Goal: Task Accomplishment & Management: Manage account settings

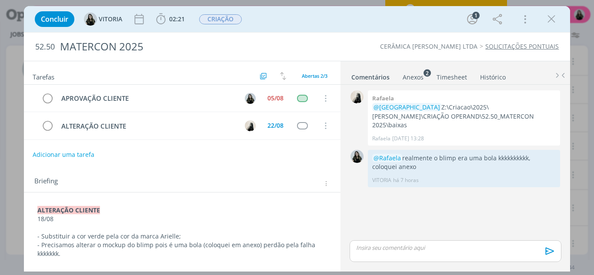
scroll to position [319, 0]
click at [554, 21] on icon "dialog" at bounding box center [551, 19] width 13 height 13
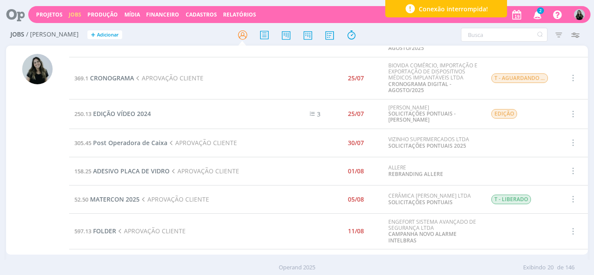
click at [541, 16] on icon "button" at bounding box center [537, 14] width 15 height 15
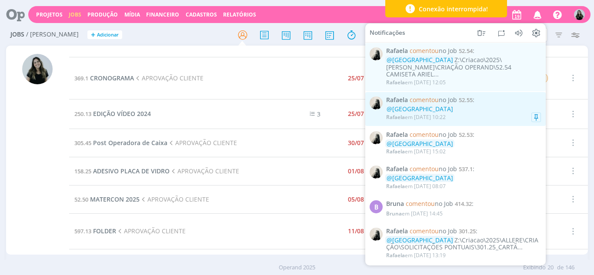
click at [478, 97] on span "[PERSON_NAME] comentou no Job 52.55 :" at bounding box center [463, 100] width 155 height 7
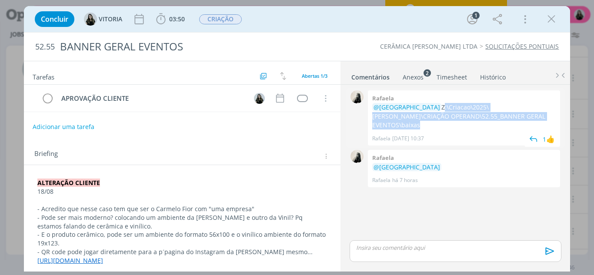
drag, startPoint x: 404, startPoint y: 108, endPoint x: 519, endPoint y: 113, distance: 114.9
click at [519, 113] on p "@[GEOGRAPHIC_DATA] Z:\Criacao\2025\[PERSON_NAME]\CRIAÇÃO OPERAND\52.55_BANNER G…" at bounding box center [463, 116] width 183 height 27
copy p "Z:\Criacao\2025\[PERSON_NAME]\CRIAÇÃO OPERAND\52.55_BANNER GERAL EVENTOS\baixas"
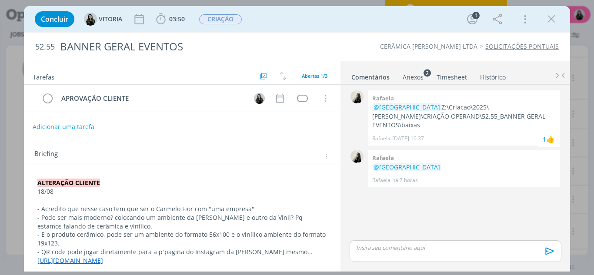
click at [124, 76] on h2 "Tarefas" at bounding box center [145, 75] width 225 height 11
click at [551, 19] on icon "dialog" at bounding box center [551, 19] width 13 height 13
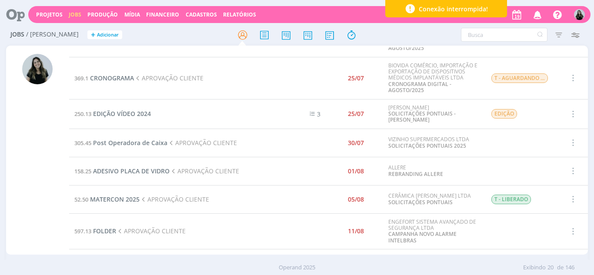
click at [537, 16] on icon "button" at bounding box center [537, 14] width 15 height 15
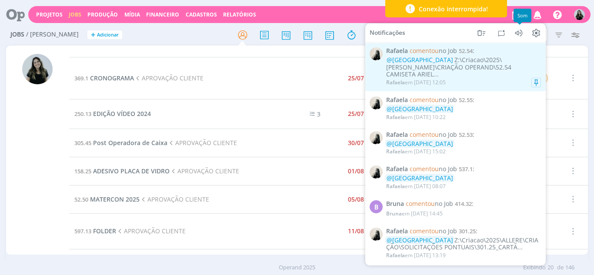
click at [478, 64] on div "@[GEOGRAPHIC_DATA] Z:\Criacao\2025\[PERSON_NAME]\CRIAÇÃO OPERAND\52.54 CAMISETA…" at bounding box center [463, 68] width 155 height 22
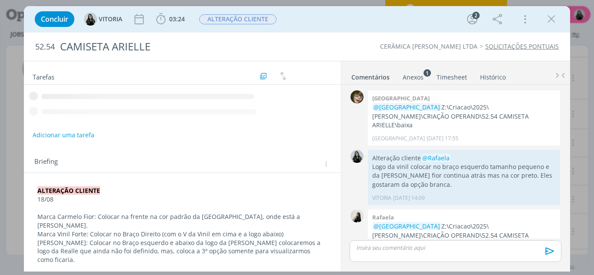
scroll to position [195, 0]
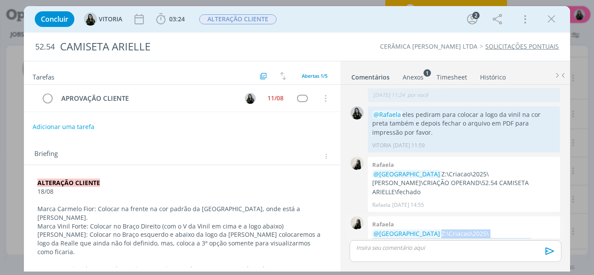
drag, startPoint x: 403, startPoint y: 206, endPoint x: 501, endPoint y: 217, distance: 98.8
click at [501, 230] on p "@[GEOGRAPHIC_DATA] Z:\Criacao\2025\[PERSON_NAME]\CRIAÇÃO OPERAND\52.54 CAMISETA…" at bounding box center [463, 243] width 183 height 27
copy p "Z:\Criacao\2025\[PERSON_NAME]\CRIAÇÃO OPERAND\52.54 CAMISETA ARIELLE\baixa"
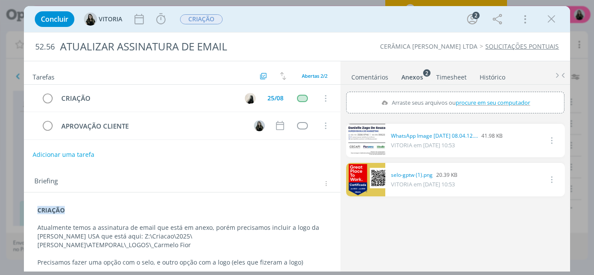
scroll to position [35, 0]
